Goal: Task Accomplishment & Management: Complete application form

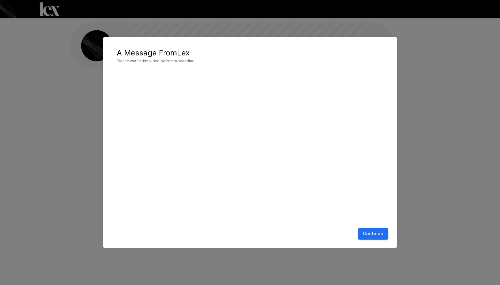
click at [377, 233] on button "Continue" at bounding box center [373, 234] width 30 height 12
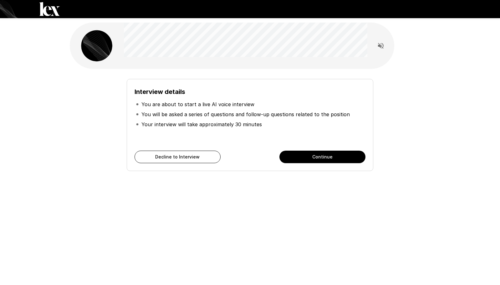
click at [335, 158] on button "Continue" at bounding box center [323, 157] width 86 height 13
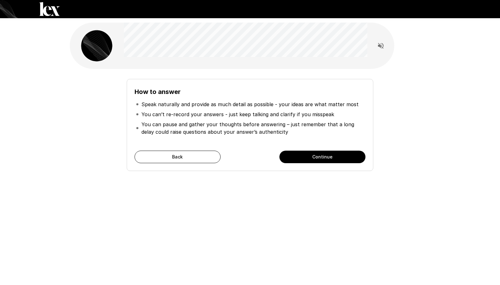
click at [335, 158] on button "Continue" at bounding box center [323, 157] width 86 height 13
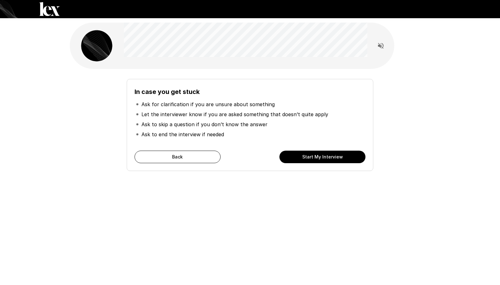
click at [335, 158] on button "Start My Interview" at bounding box center [323, 157] width 86 height 13
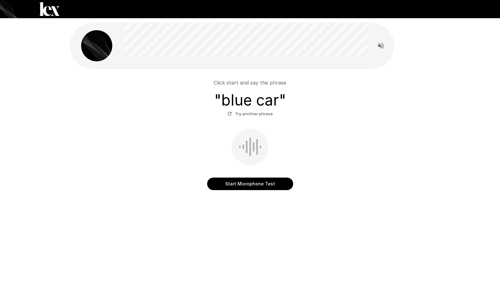
click at [242, 186] on button "Start Microphone Test" at bounding box center [250, 184] width 86 height 13
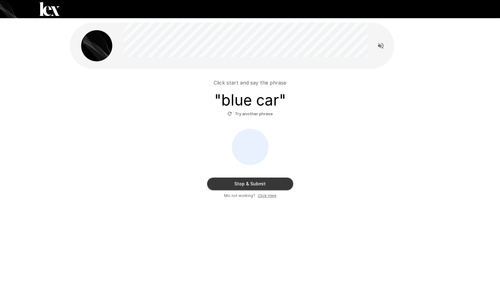
click at [255, 186] on button "Stop & Submit" at bounding box center [250, 184] width 86 height 13
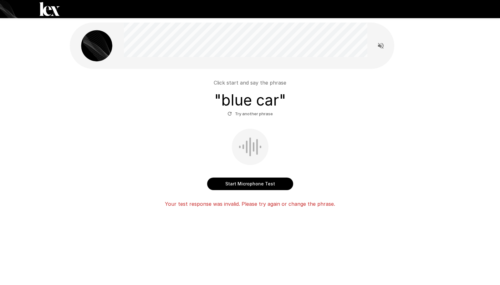
click at [247, 113] on button "Try another phrase" at bounding box center [250, 114] width 49 height 10
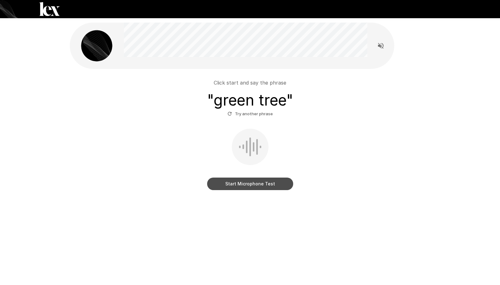
click at [255, 184] on button "Start Microphone Test" at bounding box center [250, 184] width 86 height 13
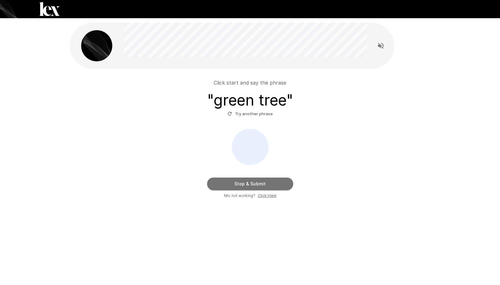
click at [247, 185] on button "Stop & Submit" at bounding box center [250, 184] width 86 height 13
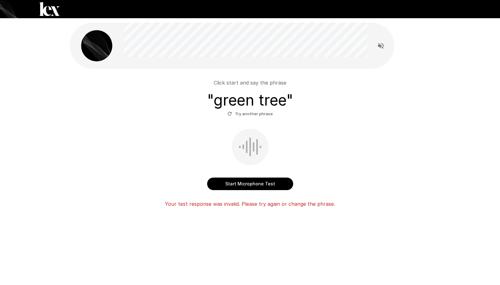
click at [380, 46] on icon "Read questions aloud" at bounding box center [381, 46] width 6 height 6
click at [250, 181] on button "Start Microphone Test" at bounding box center [250, 184] width 86 height 13
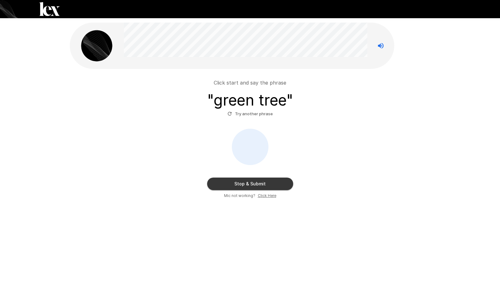
click at [257, 183] on button "Stop & Submit" at bounding box center [250, 184] width 86 height 13
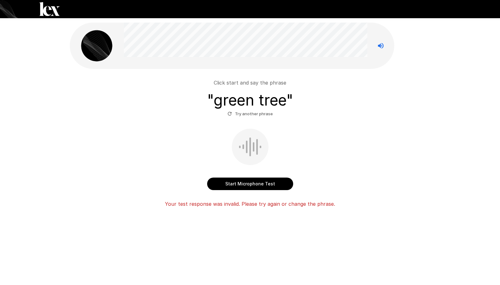
drag, startPoint x: 247, startPoint y: 187, endPoint x: 245, endPoint y: 183, distance: 3.9
click at [245, 183] on button "Start Microphone Test" at bounding box center [250, 184] width 86 height 13
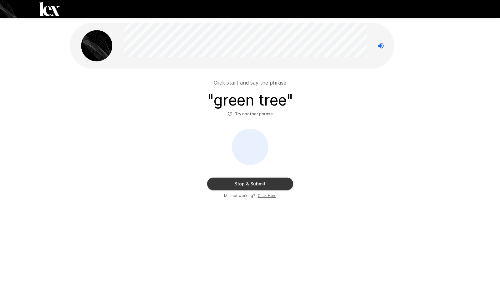
click at [248, 184] on button "Stop & Submit" at bounding box center [250, 184] width 86 height 13
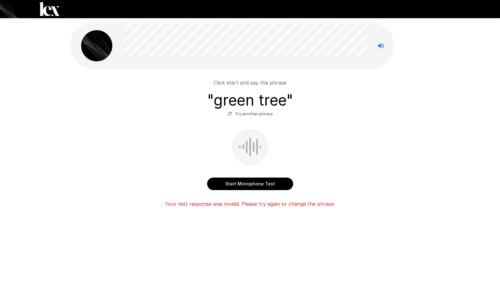
click at [49, 89] on div "Click start and say the phrase " green tree " Try another phrase Start Micropho…" at bounding box center [250, 130] width 500 height 260
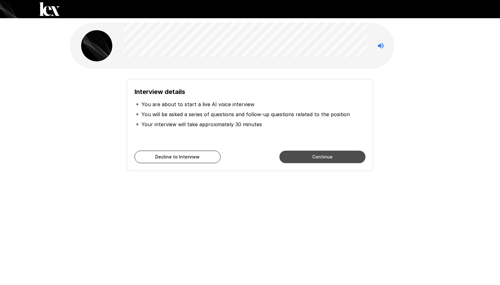
click at [329, 157] on button "Continue" at bounding box center [323, 157] width 86 height 13
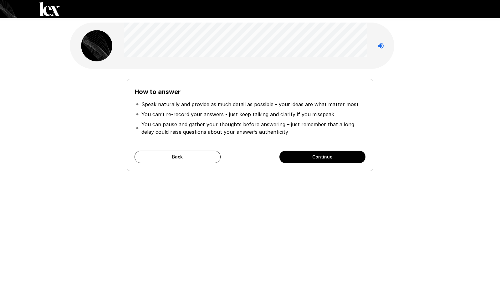
click at [329, 157] on button "Continue" at bounding box center [323, 157] width 86 height 13
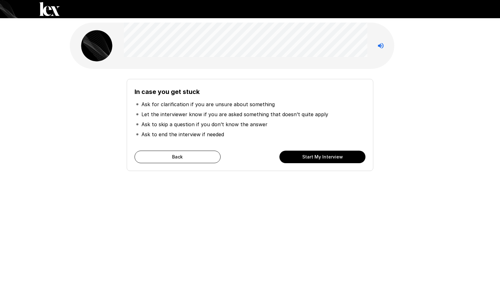
click at [329, 157] on button "Start My Interview" at bounding box center [323, 157] width 86 height 13
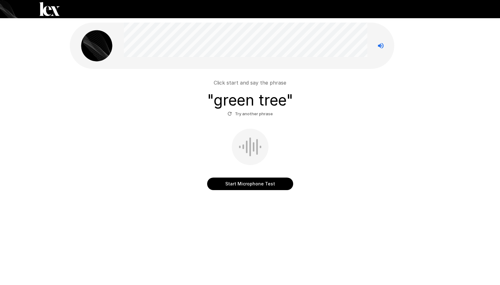
click at [262, 178] on button "Start Microphone Test" at bounding box center [250, 184] width 86 height 13
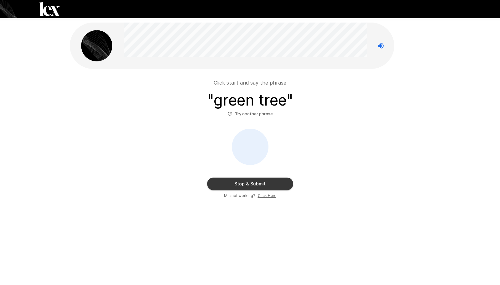
click at [265, 183] on button "Stop & Submit" at bounding box center [250, 184] width 86 height 13
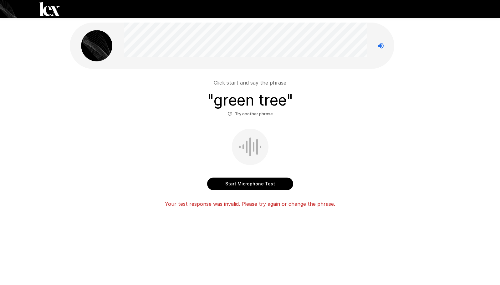
drag, startPoint x: 486, startPoint y: 0, endPoint x: 242, endPoint y: 181, distance: 303.4
click at [242, 181] on button "Start Microphone Test" at bounding box center [250, 184] width 86 height 13
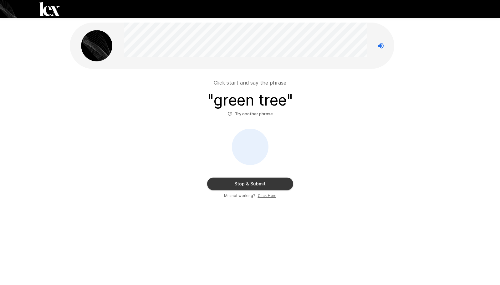
click at [281, 181] on button "Stop & Submit" at bounding box center [250, 184] width 86 height 13
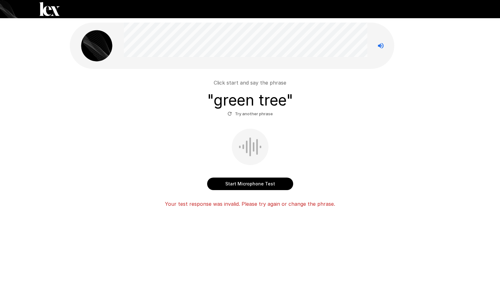
click at [261, 148] on div at bounding box center [250, 147] width 37 height 36
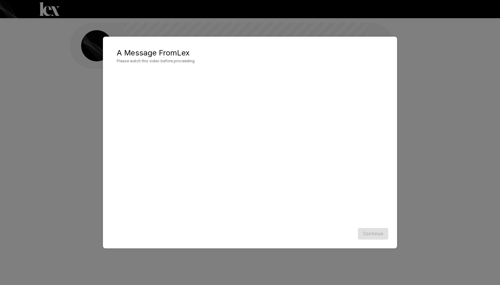
click at [375, 235] on div "Continue" at bounding box center [250, 233] width 282 height 17
click at [369, 230] on button "Continue" at bounding box center [373, 234] width 30 height 12
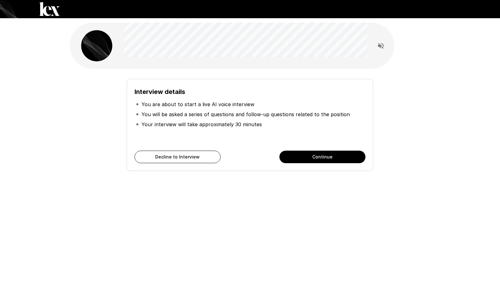
click at [310, 156] on button "Continue" at bounding box center [323, 157] width 86 height 13
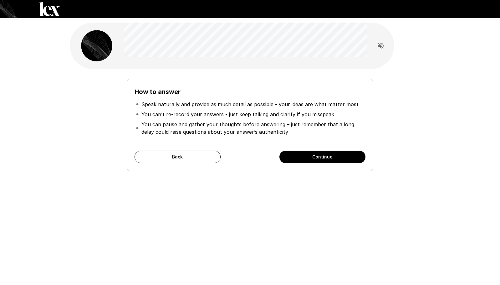
click at [380, 46] on icon "Read questions aloud" at bounding box center [381, 46] width 6 height 6
click at [333, 157] on button "Continue" at bounding box center [323, 157] width 86 height 13
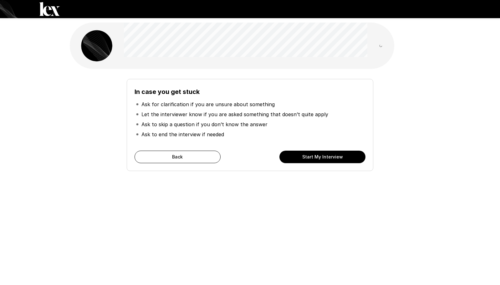
click at [333, 157] on button "Start My Interview" at bounding box center [323, 157] width 86 height 13
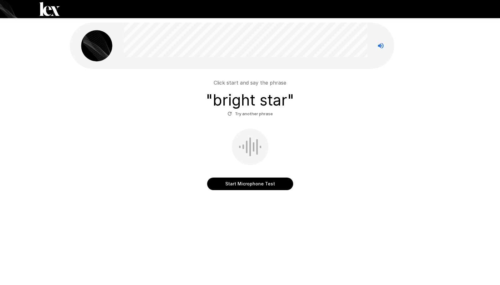
click at [241, 183] on button "Start Microphone Test" at bounding box center [250, 184] width 86 height 13
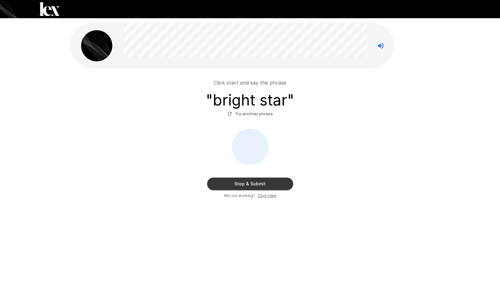
click at [266, 180] on button "Stop & Submit" at bounding box center [250, 184] width 86 height 13
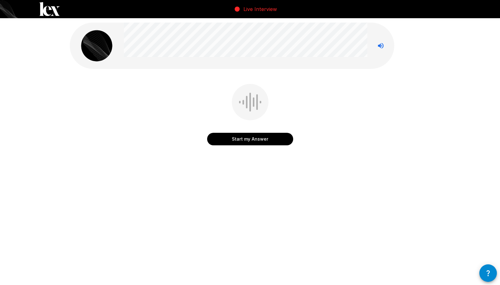
click at [279, 138] on button "Start my Answer" at bounding box center [250, 139] width 86 height 13
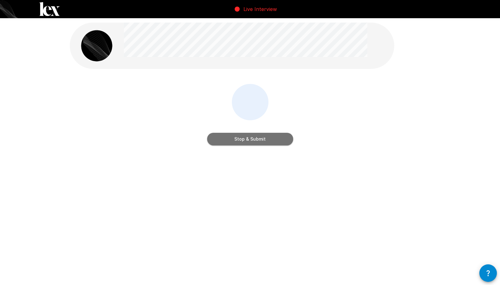
click at [281, 137] on button "Stop & Submit" at bounding box center [250, 139] width 86 height 13
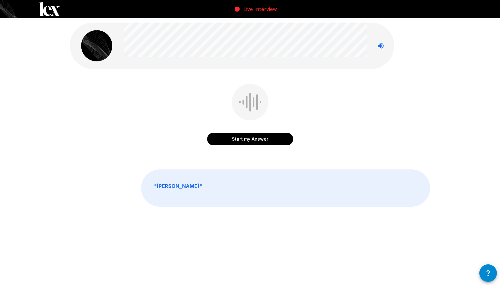
click at [487, 272] on icon "button" at bounding box center [489, 273] width 8 height 8
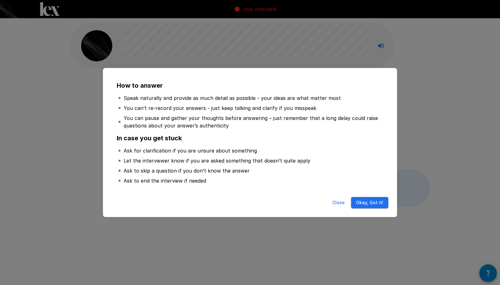
click at [373, 202] on button "Okay, Got it!" at bounding box center [369, 203] width 37 height 12
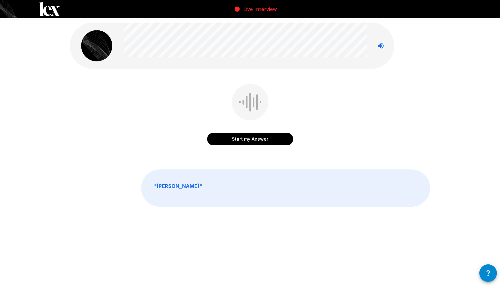
click at [263, 141] on button "Start my Answer" at bounding box center [250, 139] width 86 height 13
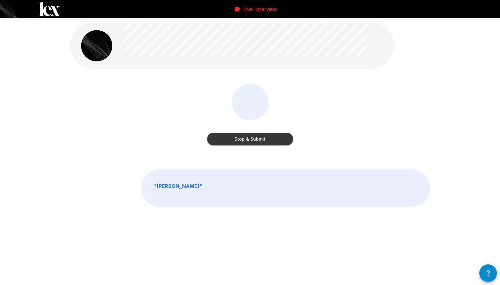
click at [263, 140] on button "Stop & Submit" at bounding box center [250, 139] width 86 height 13
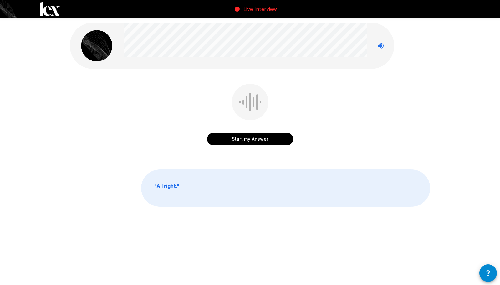
click at [268, 138] on button "Start my Answer" at bounding box center [250, 139] width 86 height 13
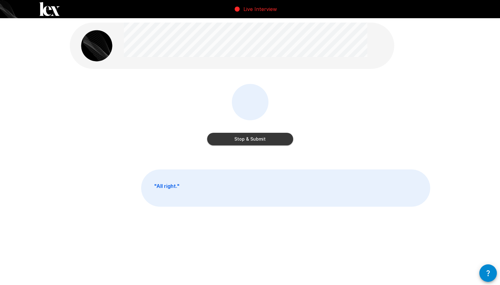
click at [266, 137] on button "Stop & Submit" at bounding box center [250, 139] width 86 height 13
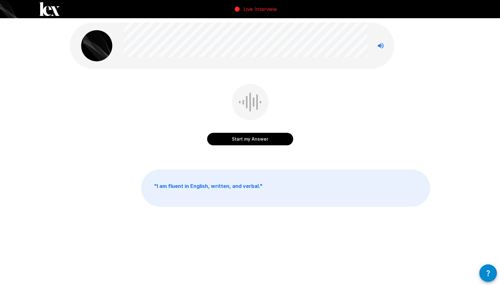
click at [269, 138] on button "Start my Answer" at bounding box center [250, 139] width 86 height 13
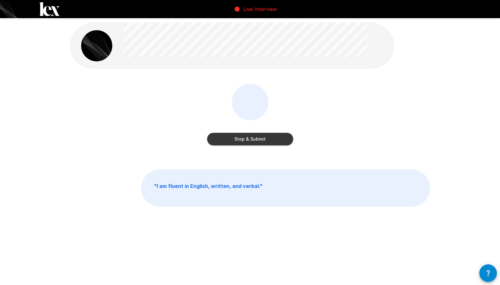
click at [271, 136] on button "Stop & Submit" at bounding box center [250, 139] width 86 height 13
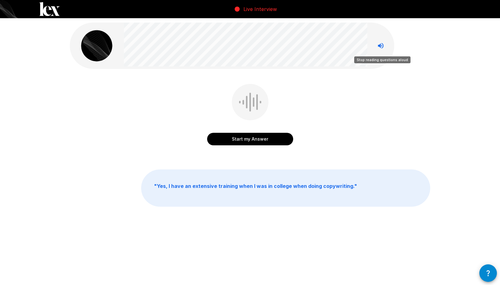
click at [384, 46] on icon "Stop reading questions aloud" at bounding box center [381, 46] width 8 height 8
click at [261, 138] on button "Start my Answer" at bounding box center [250, 139] width 86 height 13
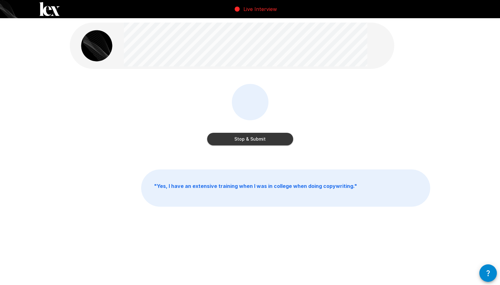
click at [273, 140] on button "Stop & Submit" at bounding box center [250, 139] width 86 height 13
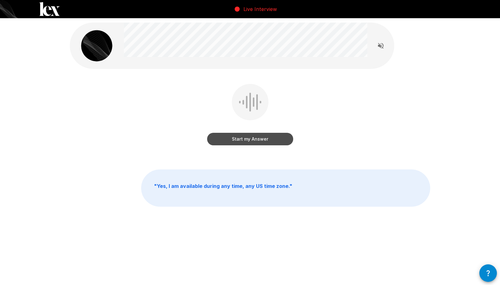
click at [274, 138] on button "Start my Answer" at bounding box center [250, 139] width 86 height 13
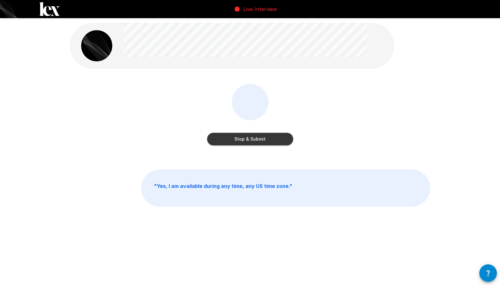
click at [272, 139] on button "Stop & Submit" at bounding box center [250, 139] width 86 height 13
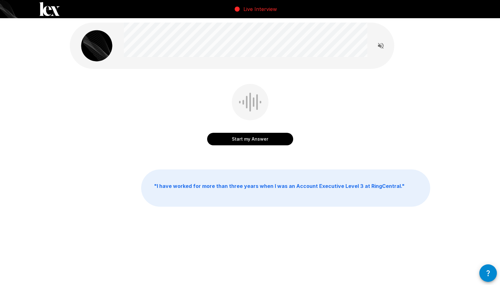
click at [271, 137] on button "Start my Answer" at bounding box center [250, 139] width 86 height 13
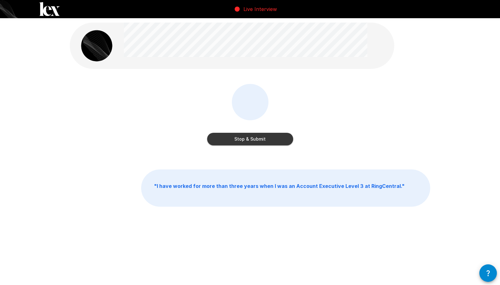
click at [269, 137] on button "Stop & Submit" at bounding box center [250, 139] width 86 height 13
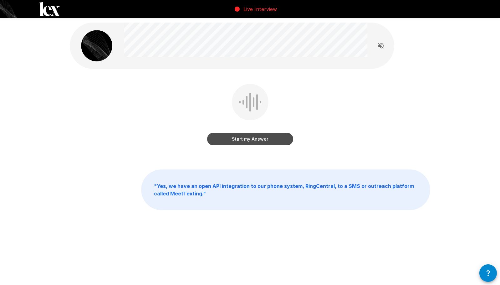
click at [269, 136] on button "Start my Answer" at bounding box center [250, 139] width 86 height 13
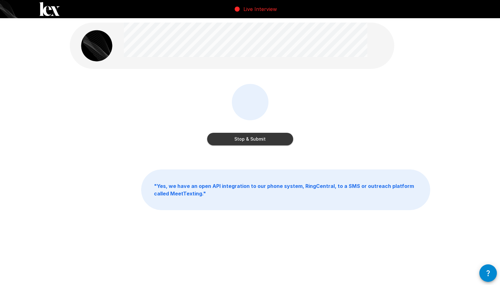
click at [264, 138] on button "Stop & Submit" at bounding box center [250, 139] width 86 height 13
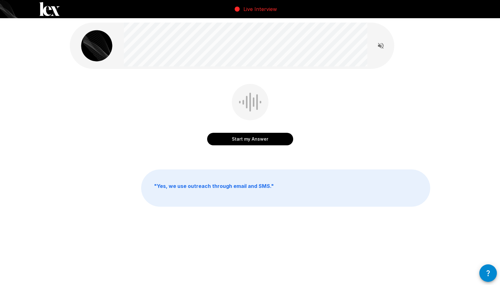
click at [247, 135] on button "Start my Answer" at bounding box center [250, 139] width 86 height 13
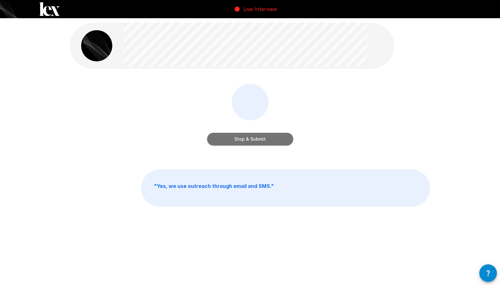
click at [263, 140] on button "Stop & Submit" at bounding box center [250, 139] width 86 height 13
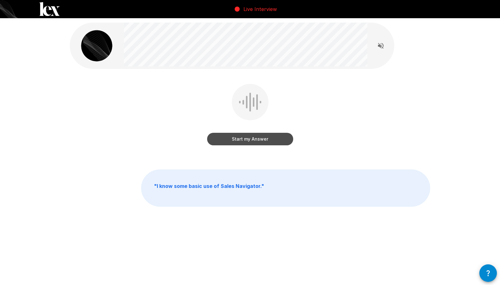
click at [252, 135] on button "Start my Answer" at bounding box center [250, 139] width 86 height 13
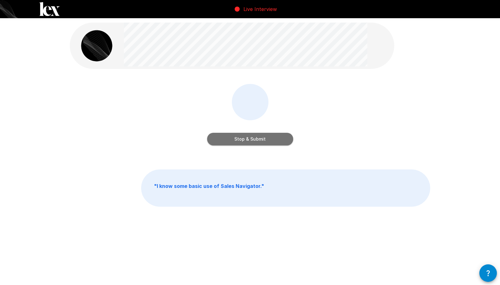
click at [252, 135] on button "Stop & Submit" at bounding box center [250, 139] width 86 height 13
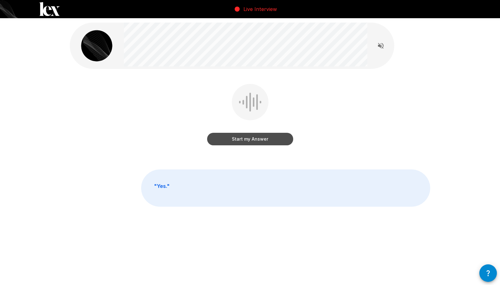
click at [248, 137] on button "Start my Answer" at bounding box center [250, 139] width 86 height 13
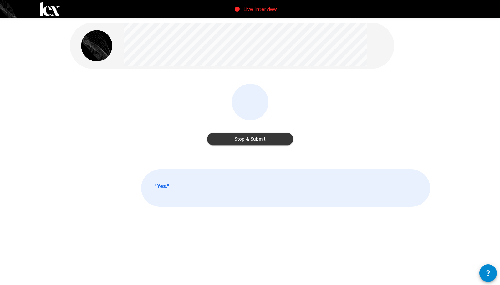
click at [254, 141] on button "Stop & Submit" at bounding box center [250, 139] width 86 height 13
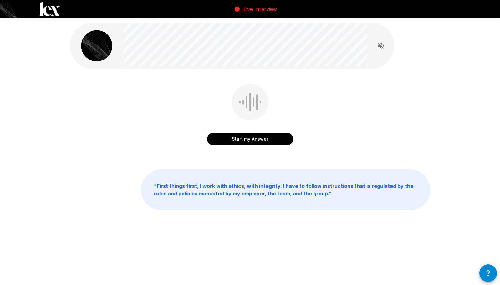
click at [277, 137] on button "Start my Answer" at bounding box center [250, 139] width 86 height 13
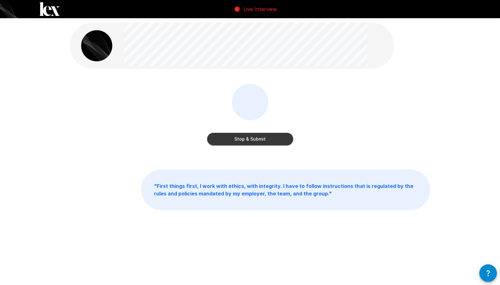
click at [268, 139] on button "Stop & Submit" at bounding box center [250, 139] width 86 height 13
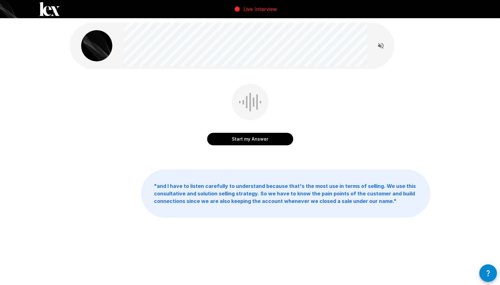
click at [266, 138] on button "Start my Answer" at bounding box center [250, 139] width 86 height 13
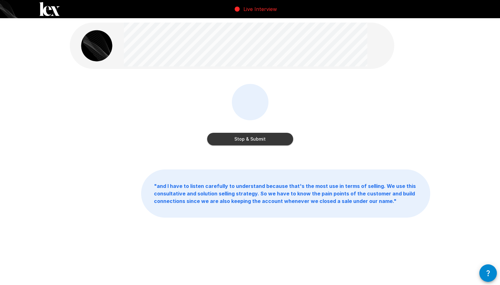
click at [269, 137] on button "Stop & Submit" at bounding box center [250, 139] width 86 height 13
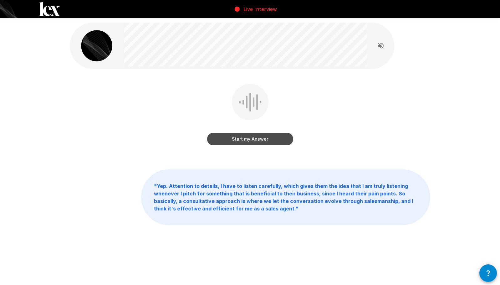
click at [266, 143] on button "Start my Answer" at bounding box center [250, 139] width 86 height 13
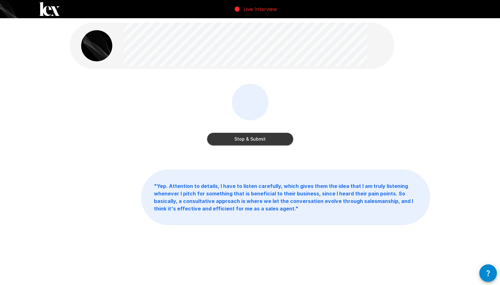
click at [258, 139] on button "Stop & Submit" at bounding box center [250, 139] width 86 height 13
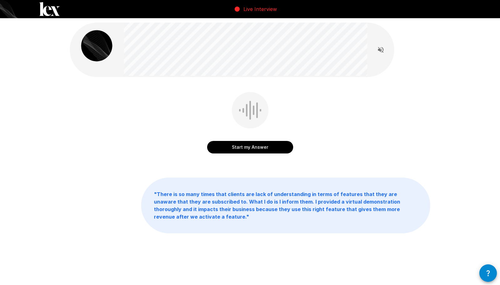
click at [261, 147] on button "Start my Answer" at bounding box center [250, 147] width 86 height 13
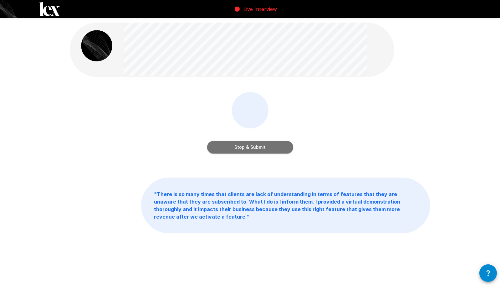
click at [264, 146] on button "Stop & Submit" at bounding box center [250, 147] width 86 height 13
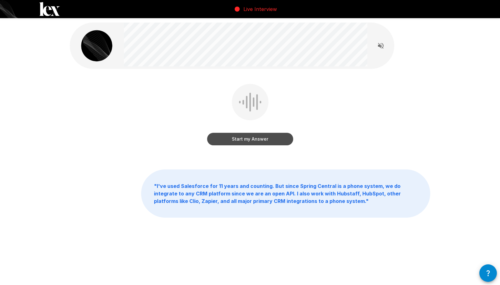
click at [252, 138] on button "Start my Answer" at bounding box center [250, 139] width 86 height 13
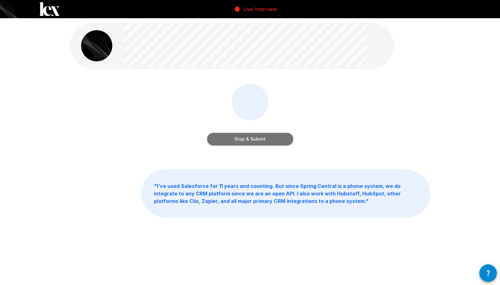
click at [250, 139] on button "Stop & Submit" at bounding box center [250, 139] width 86 height 13
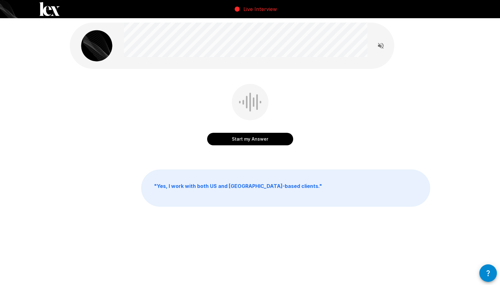
click at [256, 142] on button "Start my Answer" at bounding box center [250, 139] width 86 height 13
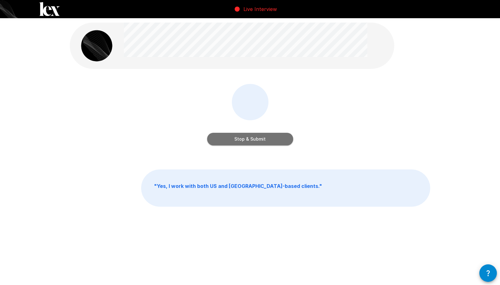
click at [266, 139] on button "Stop & Submit" at bounding box center [250, 139] width 86 height 13
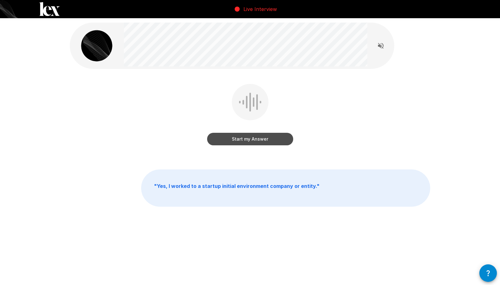
click at [269, 140] on button "Start my Answer" at bounding box center [250, 139] width 86 height 13
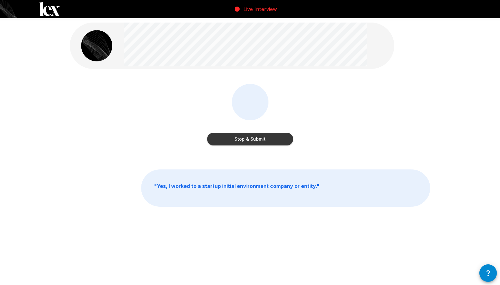
click at [269, 144] on button "Stop & Submit" at bounding box center [250, 139] width 86 height 13
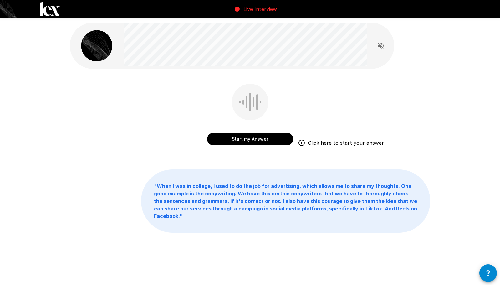
click at [271, 141] on button "Start my Answer" at bounding box center [250, 139] width 86 height 13
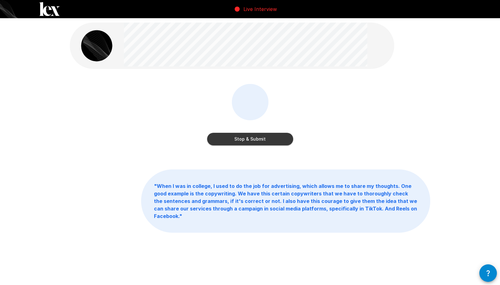
click at [226, 132] on div "Stop & Submit" at bounding box center [250, 132] width 86 height 25
click at [229, 136] on button "Stop & Submit" at bounding box center [250, 139] width 86 height 13
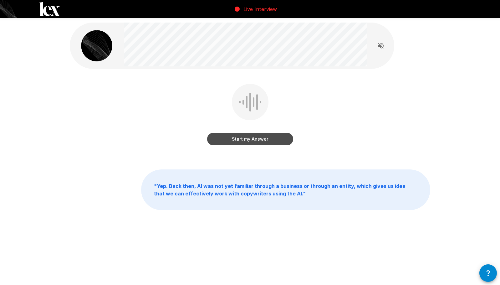
click at [254, 140] on button "Start my Answer" at bounding box center [250, 139] width 86 height 13
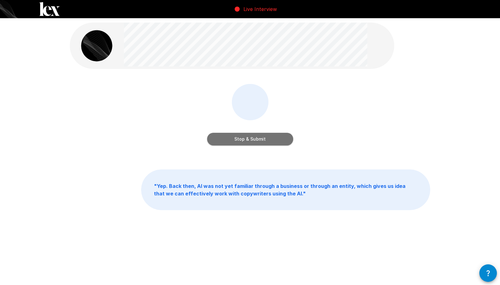
click at [253, 138] on button "Stop & Submit" at bounding box center [250, 139] width 86 height 13
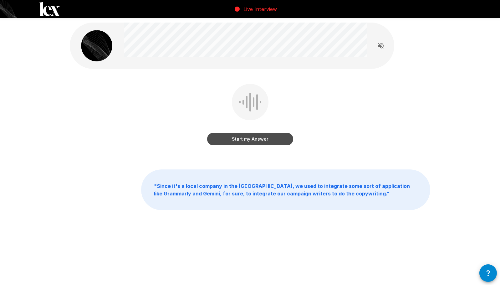
click at [253, 138] on button "Start my Answer" at bounding box center [250, 139] width 86 height 13
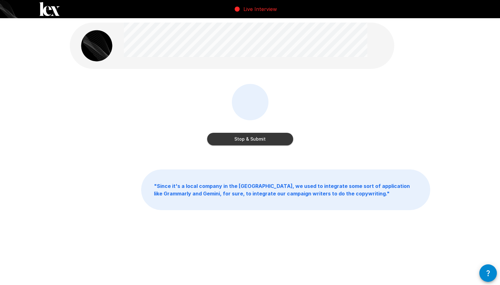
click at [271, 140] on button "Stop & Submit" at bounding box center [250, 139] width 86 height 13
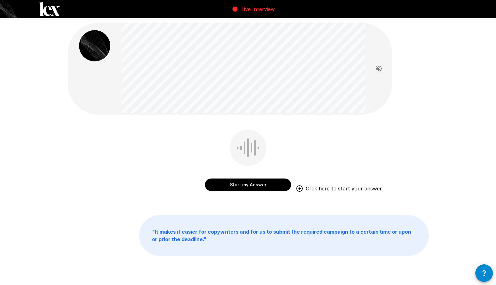
click at [273, 182] on button "Start my Answer" at bounding box center [248, 184] width 86 height 13
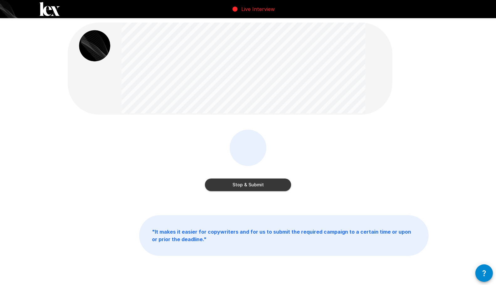
click at [252, 187] on button "Stop & Submit" at bounding box center [248, 184] width 86 height 13
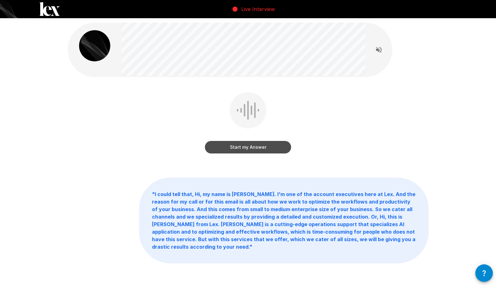
click at [263, 144] on button "Start my Answer" at bounding box center [248, 147] width 86 height 13
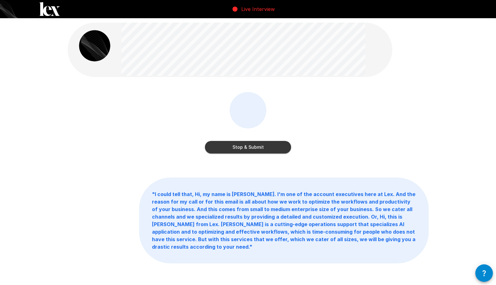
click at [254, 148] on button "Stop & Submit" at bounding box center [248, 147] width 86 height 13
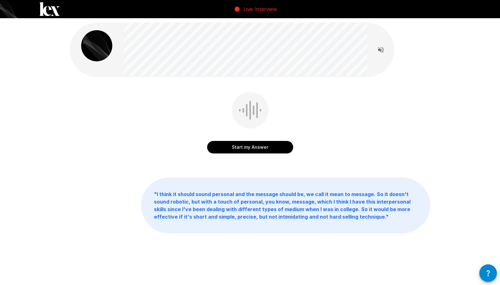
click at [252, 141] on button "Start my Answer" at bounding box center [250, 147] width 86 height 13
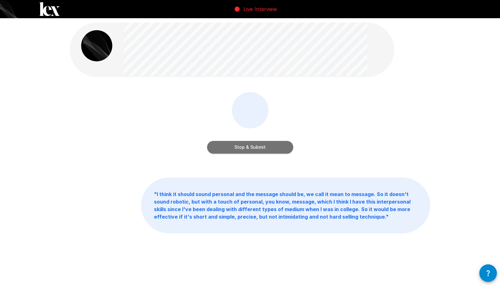
click at [264, 148] on button "Stop & Submit" at bounding box center [250, 147] width 86 height 13
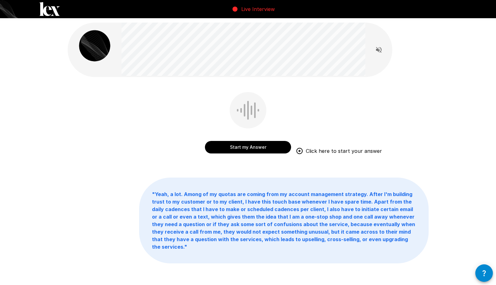
click at [277, 143] on button "Start my Answer" at bounding box center [248, 147] width 86 height 13
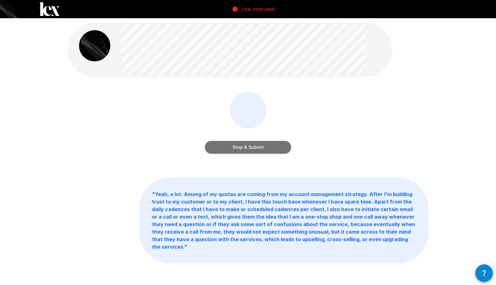
click at [273, 144] on button "Stop & Submit" at bounding box center [248, 147] width 86 height 13
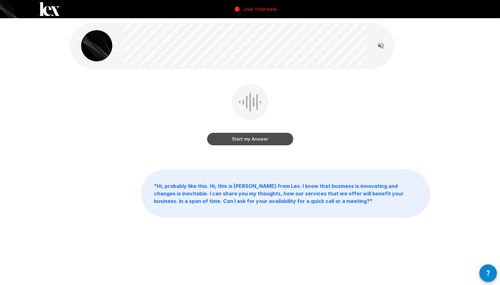
click at [258, 137] on button "Start my Answer" at bounding box center [250, 139] width 86 height 13
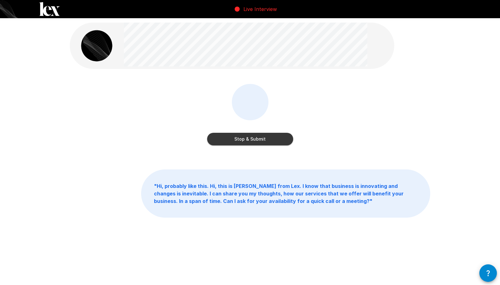
click at [268, 135] on button "Stop & Submit" at bounding box center [250, 139] width 86 height 13
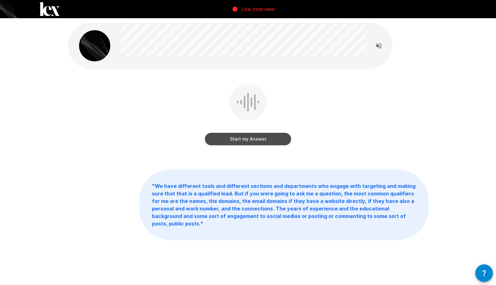
click at [267, 134] on button "Start my Answer" at bounding box center [248, 139] width 86 height 13
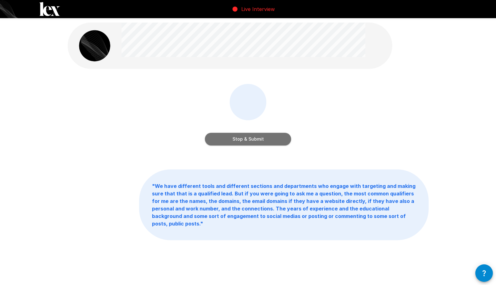
click at [267, 134] on button "Stop & Submit" at bounding box center [248, 139] width 86 height 13
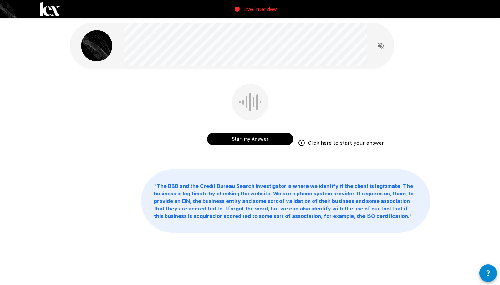
click at [250, 139] on button "Start my Answer" at bounding box center [250, 139] width 86 height 13
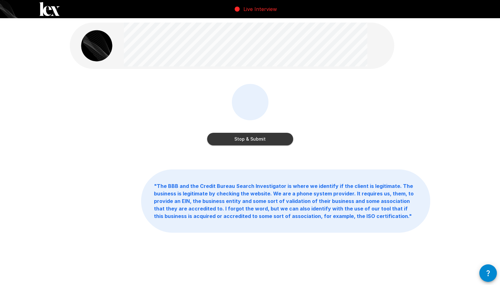
click at [254, 133] on button "Stop & Submit" at bounding box center [250, 139] width 86 height 13
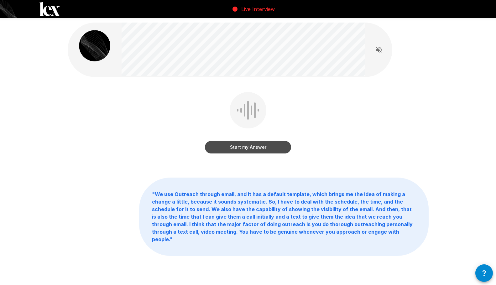
click at [253, 146] on button "Start my Answer" at bounding box center [248, 147] width 86 height 13
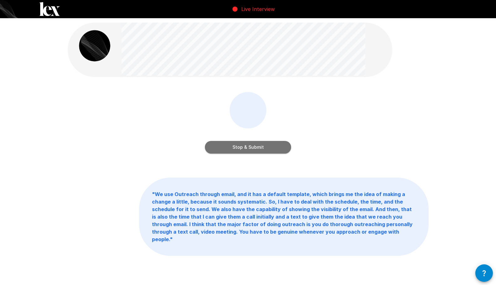
click at [271, 146] on button "Stop & Submit" at bounding box center [248, 147] width 86 height 13
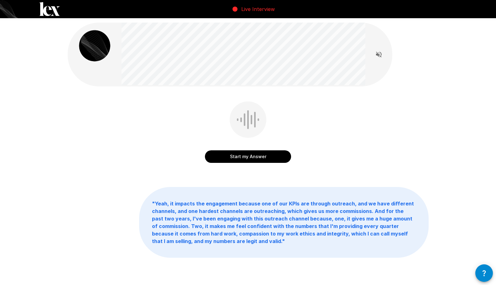
click at [265, 155] on button "Start my Answer" at bounding box center [248, 156] width 86 height 13
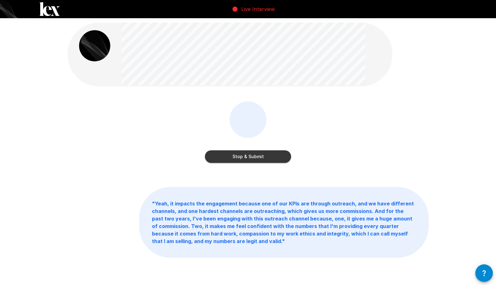
click at [268, 155] on button "Stop & Submit" at bounding box center [248, 156] width 86 height 13
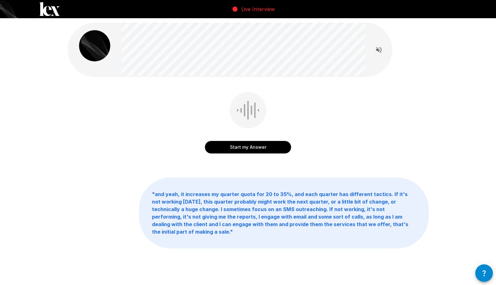
click at [259, 138] on div "Start my Answer" at bounding box center [248, 140] width 86 height 25
click at [260, 145] on button "Start my Answer" at bounding box center [248, 147] width 86 height 13
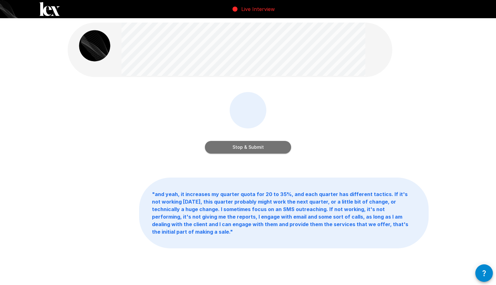
click at [268, 146] on button "Stop & Submit" at bounding box center [248, 147] width 86 height 13
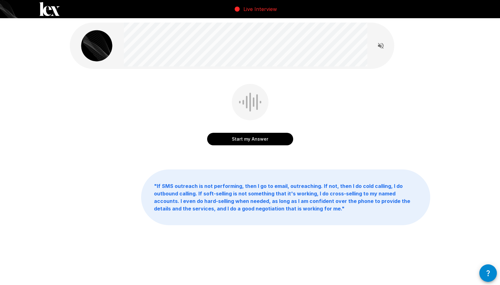
click at [265, 132] on div "Start my Answer" at bounding box center [250, 132] width 86 height 25
click at [265, 135] on button "Start my Answer" at bounding box center [250, 139] width 86 height 13
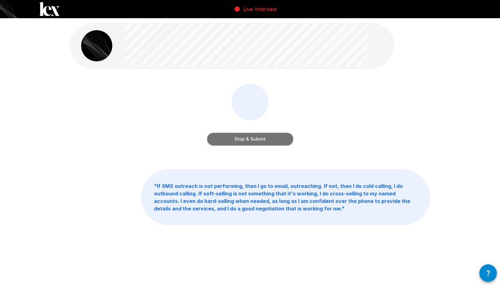
click at [269, 135] on button "Stop & Submit" at bounding box center [250, 139] width 86 height 13
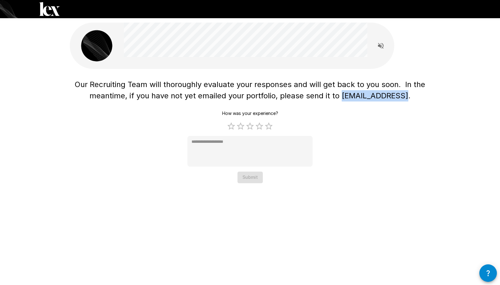
drag, startPoint x: 403, startPoint y: 96, endPoint x: 345, endPoint y: 96, distance: 57.9
click at [345, 96] on span "Our Recruiting Team will thoroughly evaluate your responses and will get back t…" at bounding box center [251, 90] width 353 height 20
copy span "[EMAIL_ADDRESS]."
type textarea "*"
